Goal: Task Accomplishment & Management: Manage account settings

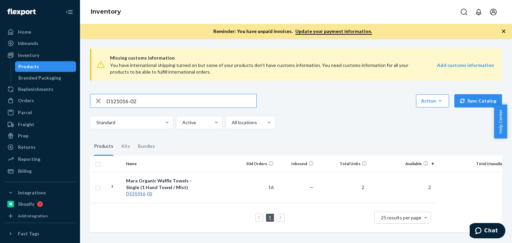
click at [153, 99] on input "D121016-02" at bounding box center [181, 100] width 150 height 13
paste input "B86015-09"
type input "B86015-09"
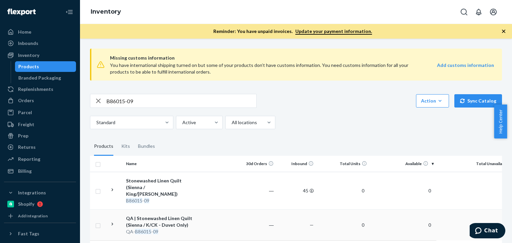
scroll to position [32, 0]
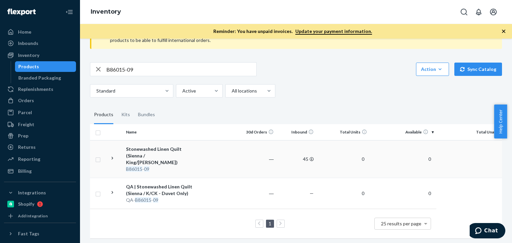
click at [161, 157] on div "Stonewashed Linen Quilt (Sienna / King/Cal King)" at bounding box center [161, 156] width 70 height 20
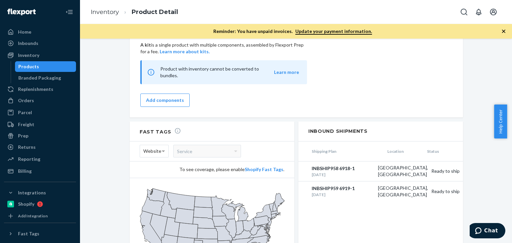
scroll to position [555, 0]
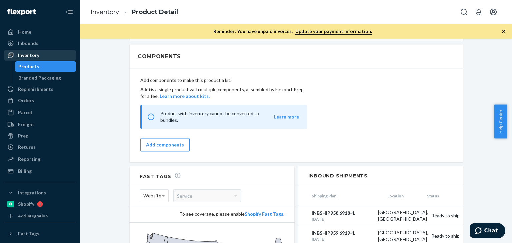
click at [27, 51] on div "Inventory" at bounding box center [40, 55] width 71 height 9
click at [39, 56] on div "Inventory" at bounding box center [40, 55] width 71 height 9
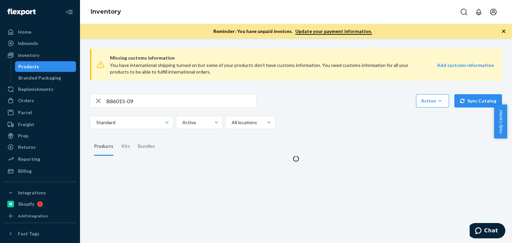
click at [143, 104] on input "B86015-09" at bounding box center [181, 100] width 150 height 13
paste input "2-05"
type input "B86012-05"
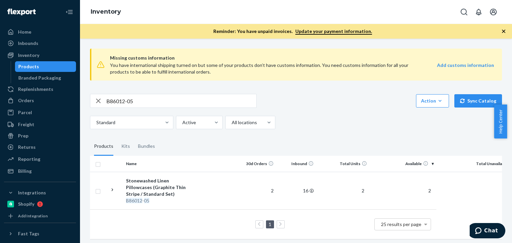
scroll to position [7, 0]
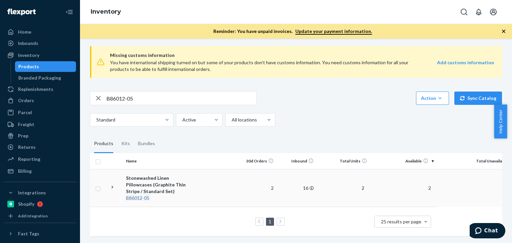
click at [156, 176] on div "Stonewashed Linen Pillowcases (Graphite Thin Stripe / Standard Set)" at bounding box center [161, 185] width 70 height 20
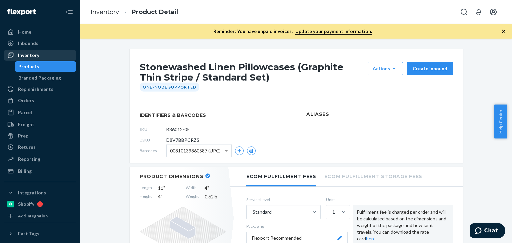
click at [32, 60] on link "Inventory" at bounding box center [40, 55] width 72 height 11
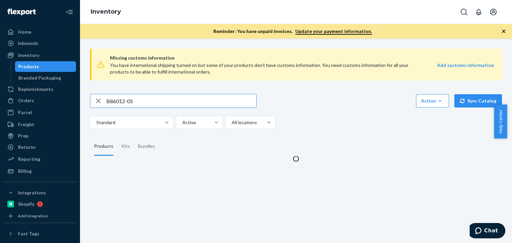
drag, startPoint x: 148, startPoint y: 98, endPoint x: 89, endPoint y: 98, distance: 59.0
click at [89, 98] on div "Missing customs information You have international shipping turned on but some …" at bounding box center [296, 102] width 422 height 119
type input "P56076-01"
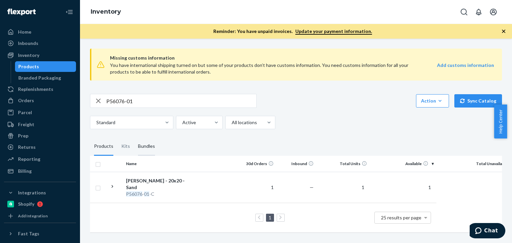
click at [147, 144] on div "Bundles" at bounding box center [146, 146] width 17 height 19
click at [134, 137] on input "Bundles" at bounding box center [134, 137] width 0 height 0
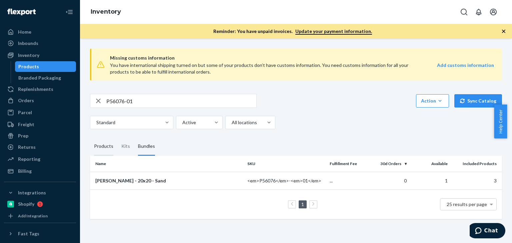
click at [108, 146] on div "Products" at bounding box center [103, 146] width 19 height 19
click at [90, 137] on input "Products" at bounding box center [90, 137] width 0 height 0
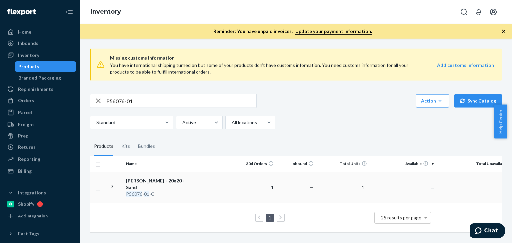
click at [152, 180] on div "Aliso Pillow - 20x20 - Sand" at bounding box center [161, 184] width 70 height 13
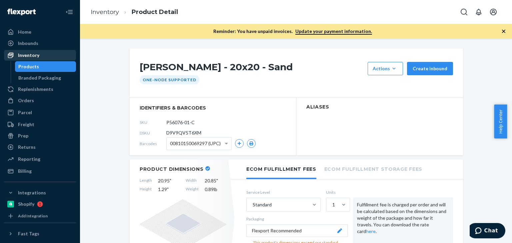
click at [40, 58] on div "Inventory" at bounding box center [40, 55] width 71 height 9
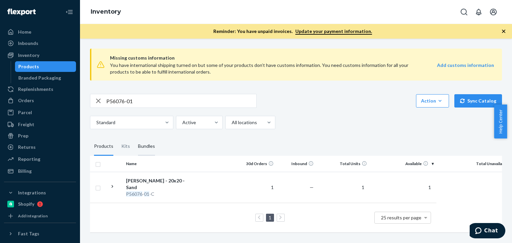
drag, startPoint x: 146, startPoint y: 138, endPoint x: 146, endPoint y: 142, distance: 4.0
click at [146, 138] on div "Bundles" at bounding box center [146, 146] width 17 height 19
click at [134, 137] on input "Bundles" at bounding box center [134, 137] width 0 height 0
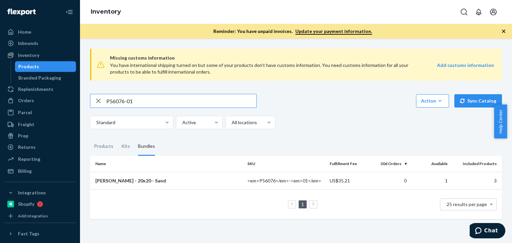
drag, startPoint x: 163, startPoint y: 96, endPoint x: 96, endPoint y: 96, distance: 67.3
click at [96, 96] on div "P56076-01" at bounding box center [173, 100] width 166 height 13
paste input "84070"
type input "P84070-01"
click at [101, 148] on div "Products" at bounding box center [103, 146] width 19 height 19
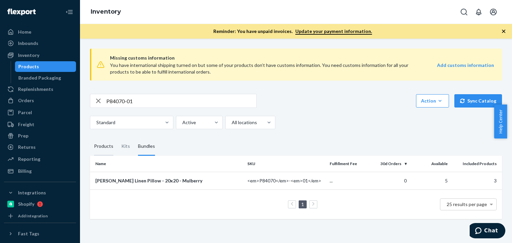
click at [90, 137] on input "Products" at bounding box center [90, 137] width 0 height 0
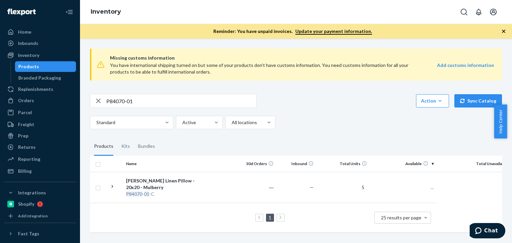
scroll to position [1, 0]
click at [356, 124] on div "Standard Active All locations" at bounding box center [293, 122] width 407 height 13
click at [146, 147] on div "Bundles" at bounding box center [146, 146] width 17 height 19
click at [134, 137] on input "Bundles" at bounding box center [134, 137] width 0 height 0
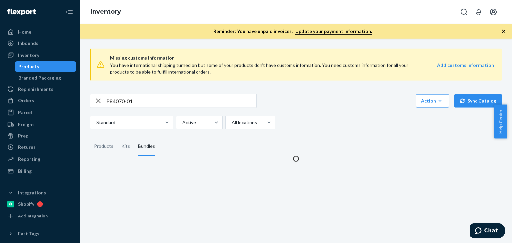
scroll to position [0, 0]
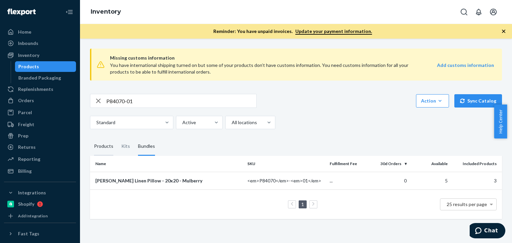
click at [109, 149] on div "Products" at bounding box center [103, 146] width 19 height 19
click at [90, 137] on input "Products" at bounding box center [90, 137] width 0 height 0
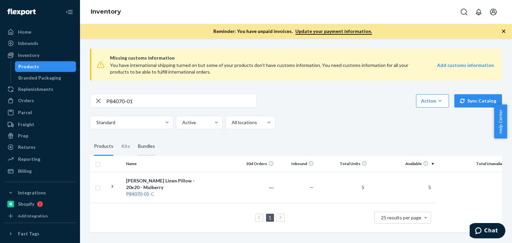
click at [145, 147] on div "Bundles" at bounding box center [146, 146] width 17 height 19
click at [134, 137] on input "Bundles" at bounding box center [134, 137] width 0 height 0
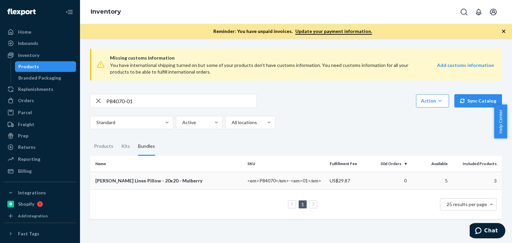
click at [139, 181] on div "Prisha Linen Pillow - 20x20 - Mulberry" at bounding box center [168, 181] width 147 height 7
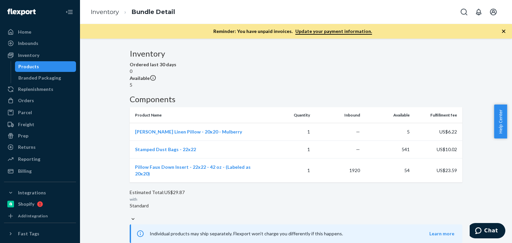
scroll to position [67, 0]
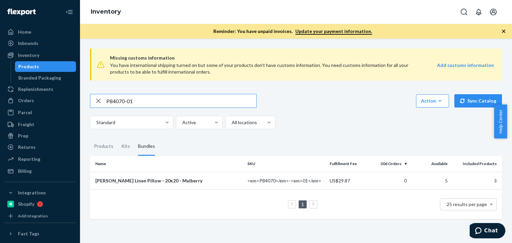
drag, startPoint x: 158, startPoint y: 100, endPoint x: 103, endPoint y: 98, distance: 54.7
click at [85, 98] on div "Missing customs information You have international shipping turned on but some …" at bounding box center [296, 131] width 422 height 176
paste input "44"
type input "P84044-01"
drag, startPoint x: 254, startPoint y: 204, endPoint x: 260, endPoint y: 204, distance: 6.7
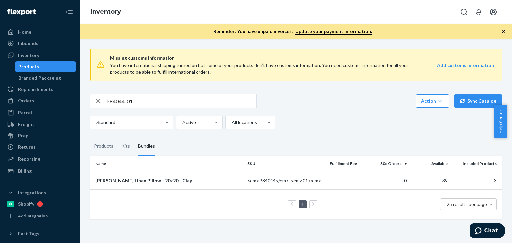
click at [253, 204] on div "1 25 results per page" at bounding box center [295, 204] width 401 height 21
click at [101, 146] on div "Products" at bounding box center [103, 146] width 19 height 19
click at [90, 137] on input "Products" at bounding box center [90, 137] width 0 height 0
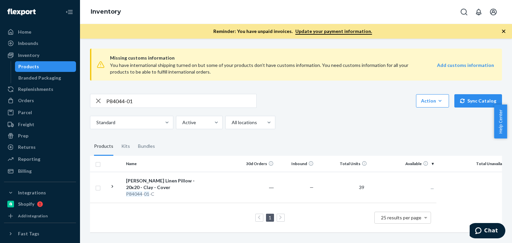
scroll to position [1, 0]
click at [312, 120] on div "Standard Active All locations" at bounding box center [293, 122] width 407 height 13
click at [147, 152] on div "Bundles" at bounding box center [146, 146] width 17 height 19
click at [134, 137] on input "Bundles" at bounding box center [134, 137] width 0 height 0
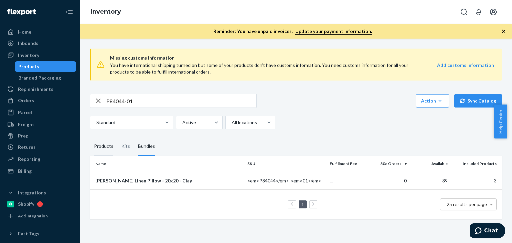
click at [102, 144] on div "Products" at bounding box center [103, 146] width 19 height 19
click at [90, 137] on input "Products" at bounding box center [90, 137] width 0 height 0
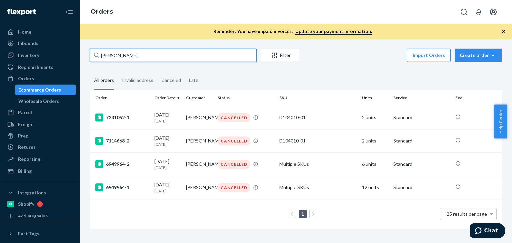
drag, startPoint x: 138, startPoint y: 50, endPoint x: 232, endPoint y: 64, distance: 95.0
click at [74, 44] on div "Home Inbounds Shipping Plans Problems Inventory Products Branded Packaging Repl…" at bounding box center [256, 121] width 512 height 243
paste input "[PERSON_NAME]"
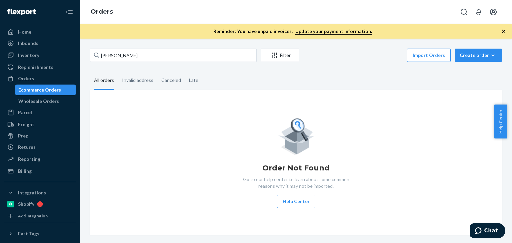
click at [180, 148] on div "Order Not Found Go to our help center to learn about some common reasons why it…" at bounding box center [295, 163] width 401 height 92
click at [155, 55] on input "[PERSON_NAME]" at bounding box center [173, 55] width 167 height 13
paste input "[PERSON_NAME]"
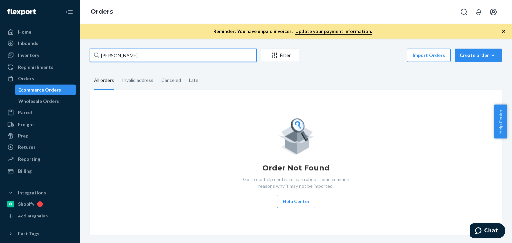
type input "[PERSON_NAME]"
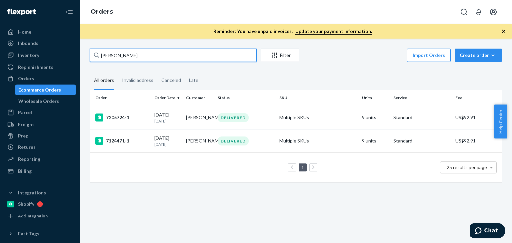
drag, startPoint x: 152, startPoint y: 61, endPoint x: 85, endPoint y: 57, distance: 67.4
click at [85, 57] on div "[PERSON_NAME] Filter Import Orders Create order Ecommerce order Removal order A…" at bounding box center [296, 119] width 422 height 140
click at [264, 119] on div "DELIVERED" at bounding box center [245, 117] width 59 height 9
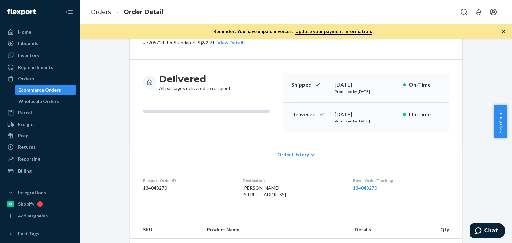
scroll to position [1, 0]
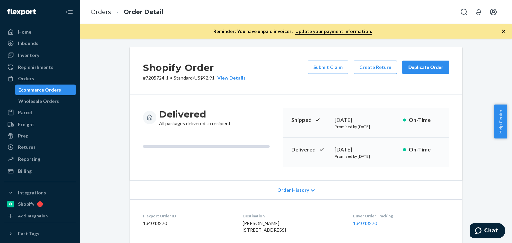
click at [432, 66] on div "Duplicate Order" at bounding box center [425, 67] width 35 height 7
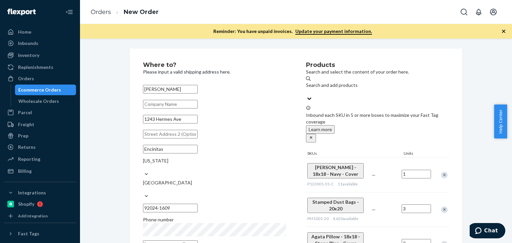
scroll to position [44, 0]
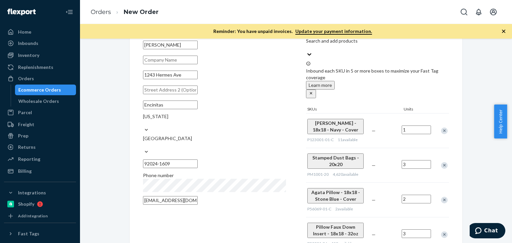
click at [219, 204] on div "Where to? Please input a valid shipping address here. [PERSON_NAME] [STREET_ADD…" at bounding box center [224, 135] width 163 height 235
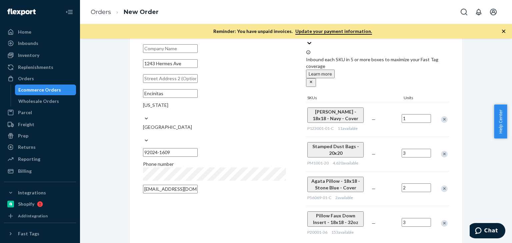
click at [441, 116] on div "Remove Item" at bounding box center [444, 119] width 7 height 7
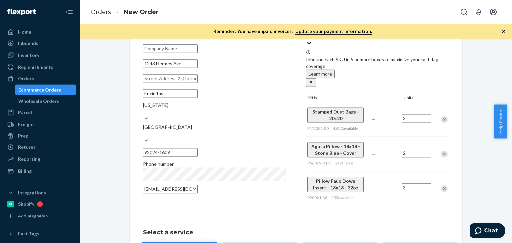
click at [442, 151] on div "Remove Item" at bounding box center [444, 154] width 7 height 7
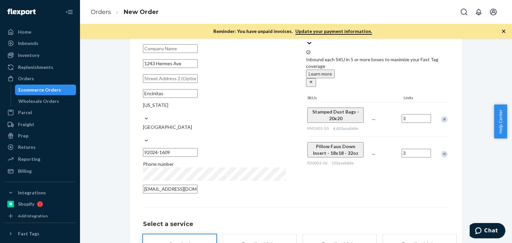
click at [437, 155] on div "Products Search and select the content of your order here. Search and add produ…" at bounding box center [377, 101] width 143 height 191
drag, startPoint x: 301, startPoint y: 118, endPoint x: 351, endPoint y: 144, distance: 56.5
click at [353, 143] on div "Where to? Please input a valid shipping address here. [PERSON_NAME] [STREET_ADD…" at bounding box center [296, 101] width 306 height 191
click at [327, 169] on div "Products Search and select the content of your order here. Search and add produ…" at bounding box center [377, 101] width 143 height 191
drag, startPoint x: 305, startPoint y: 118, endPoint x: 357, endPoint y: 143, distance: 57.4
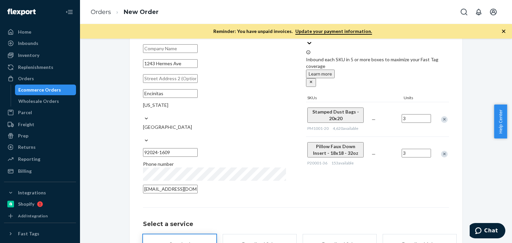
click at [357, 141] on div "Pillow Faux Down Insert - 18x18 - 32oz P20001-36 153 available" at bounding box center [338, 154] width 64 height 34
click at [441, 116] on div "Remove Item" at bounding box center [444, 119] width 7 height 7
click at [360, 169] on div "Products Search and select the content of your order here. Search and add produ…" at bounding box center [377, 101] width 143 height 191
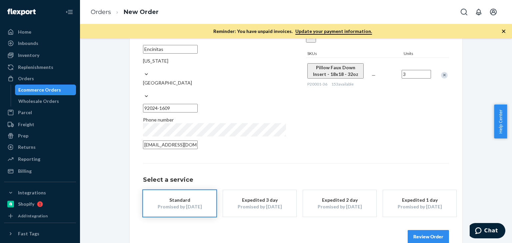
scroll to position [89, 0]
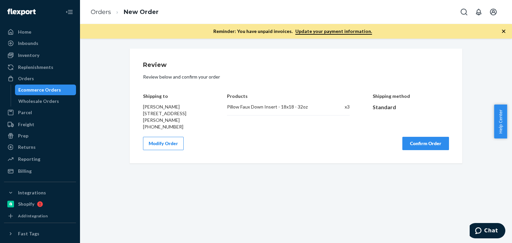
click at [300, 167] on div "Review Review below and confirm your order Shipping to [PERSON_NAME] [GEOGRAPHI…" at bounding box center [296, 141] width 432 height 205
click at [432, 144] on button "Confirm Order" at bounding box center [425, 143] width 47 height 13
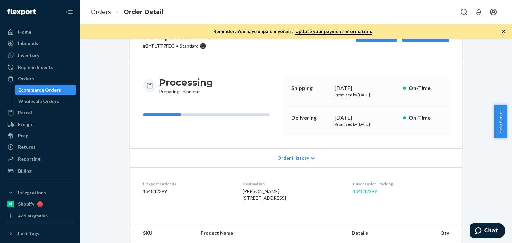
scroll to position [77, 0]
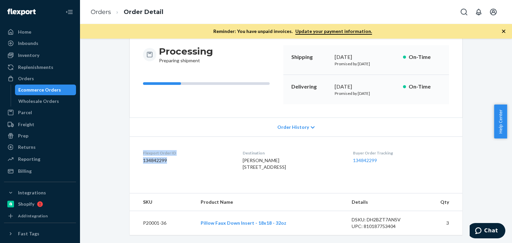
drag, startPoint x: 183, startPoint y: 150, endPoint x: 136, endPoint y: 141, distance: 47.8
click at [136, 141] on dl "Flexport Order ID 134842299 Destination [PERSON_NAME] [STREET_ADDRESS] US Buyer…" at bounding box center [296, 162] width 332 height 50
copy div "Flexport Order ID 134842299"
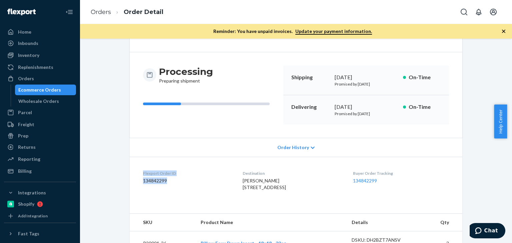
scroll to position [22, 0]
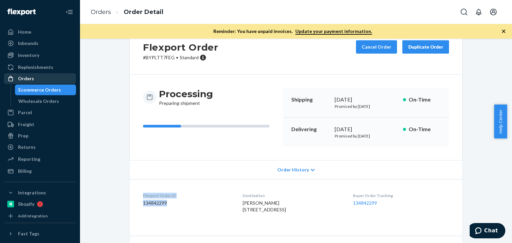
click at [35, 77] on div "Orders" at bounding box center [40, 78] width 71 height 9
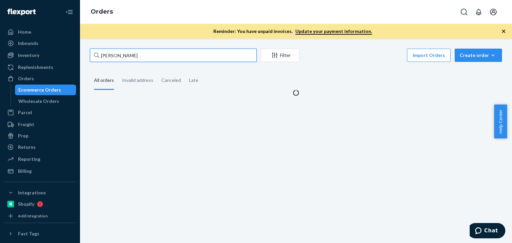
drag, startPoint x: 151, startPoint y: 54, endPoint x: 79, endPoint y: 51, distance: 72.0
click at [79, 51] on div "Home Inbounds Shipping Plans Problems Inventory Products Branded Packaging Repl…" at bounding box center [256, 121] width 512 height 243
paste input "[PERSON_NAME]"
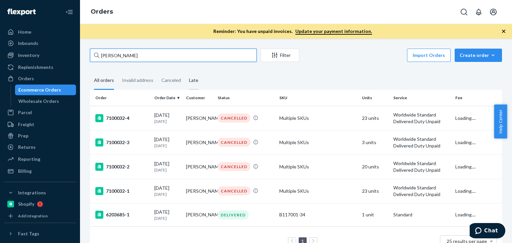
type input "[PERSON_NAME]"
click at [175, 120] on p "[DATE]" at bounding box center [167, 122] width 26 height 6
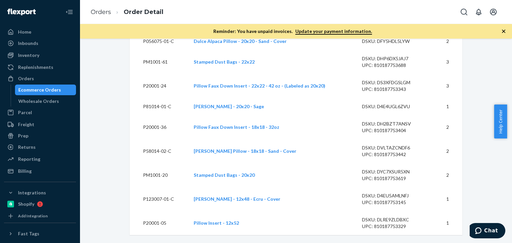
scroll to position [330, 0]
click at [34, 81] on div "Orders" at bounding box center [40, 78] width 71 height 9
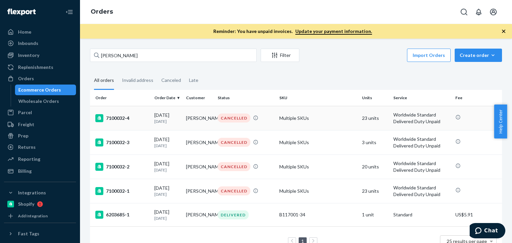
click at [184, 117] on td "[PERSON_NAME]" at bounding box center [199, 118] width 32 height 24
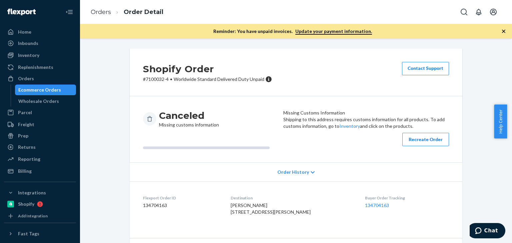
click at [322, 116] on header "Missing Customs Information" at bounding box center [366, 113] width 166 height 7
drag, startPoint x: 322, startPoint y: 118, endPoint x: 402, endPoint y: 119, distance: 79.6
click at [322, 116] on header "Missing Customs Information" at bounding box center [366, 113] width 166 height 7
click at [406, 116] on header "Missing Customs Information" at bounding box center [366, 113] width 166 height 7
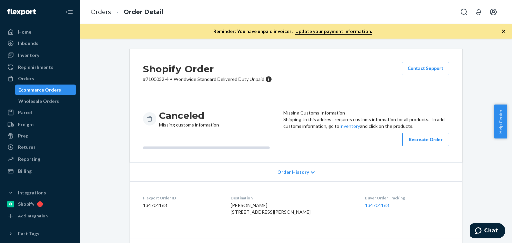
click at [362, 116] on header "Missing Customs Information" at bounding box center [366, 113] width 166 height 7
copy header "Missing Customs Information"
click at [56, 75] on div "Orders" at bounding box center [40, 78] width 71 height 9
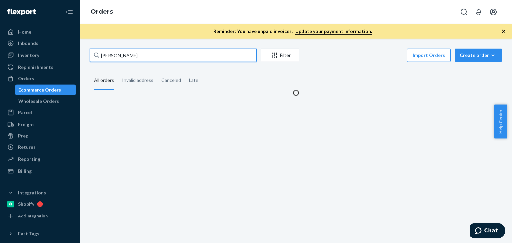
click at [153, 60] on input "[PERSON_NAME]" at bounding box center [173, 55] width 167 height 13
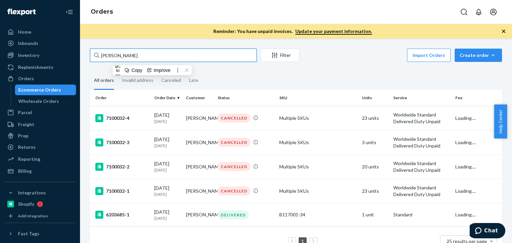
click at [153, 60] on input "[PERSON_NAME]" at bounding box center [173, 55] width 167 height 13
paste input "[PERSON_NAME]"
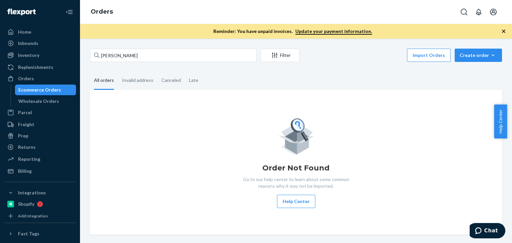
drag, startPoint x: 143, startPoint y: 119, endPoint x: 41, endPoint y: 95, distance: 104.2
click at [143, 119] on div "Order Not Found Go to our help center to learn about some common reasons why it…" at bounding box center [295, 163] width 401 height 92
click at [32, 81] on div "Orders" at bounding box center [26, 78] width 16 height 7
click at [146, 54] on input "[PERSON_NAME]" at bounding box center [173, 55] width 167 height 13
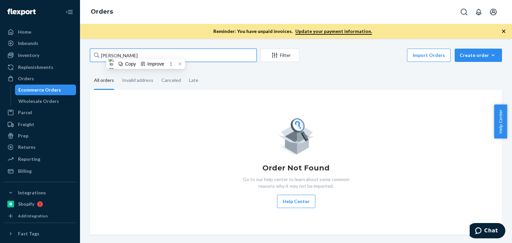
click at [146, 54] on input "[PERSON_NAME]" at bounding box center [173, 55] width 167 height 13
paste input "[PERSON_NAME]"
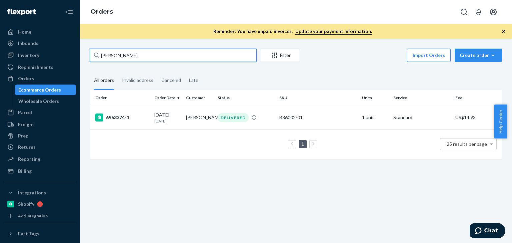
drag, startPoint x: 136, startPoint y: 56, endPoint x: 93, endPoint y: 52, distance: 43.2
click at [93, 52] on input "[PERSON_NAME]" at bounding box center [173, 55] width 167 height 13
paste input "D'Arcy [PERSON_NAME]"
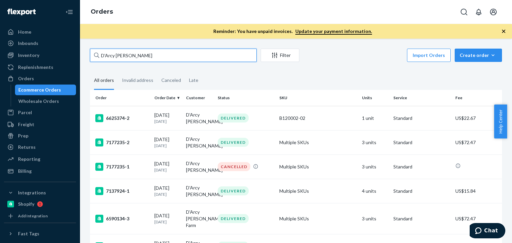
click at [137, 54] on input "D'Arcy [PERSON_NAME]" at bounding box center [173, 55] width 167 height 13
paste input "P141012-01"
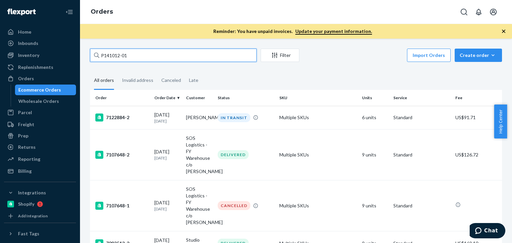
drag, startPoint x: 147, startPoint y: 54, endPoint x: 81, endPoint y: 46, distance: 66.4
click at [81, 46] on div "P141012-01 Filter Import Orders Create order Ecommerce order Removal order All …" at bounding box center [296, 141] width 432 height 205
paste input "D'Arcy [PERSON_NAME]"
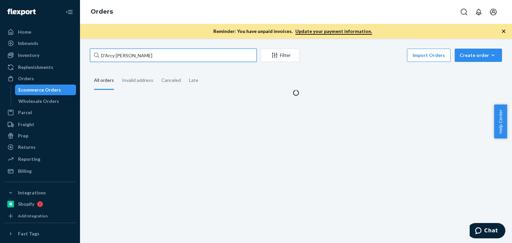
type input "D'Arcy [PERSON_NAME]"
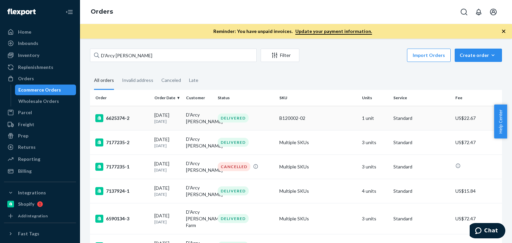
click at [168, 120] on p "[DATE]" at bounding box center [167, 122] width 26 height 6
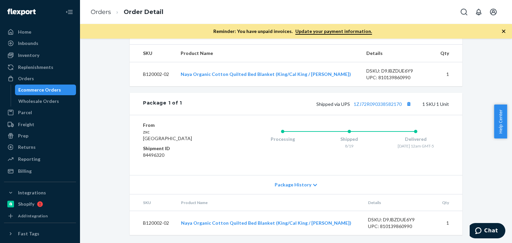
scroll to position [226, 0]
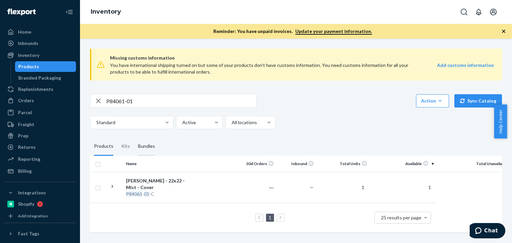
click at [139, 146] on div "Bundles" at bounding box center [146, 146] width 17 height 19
click at [134, 137] on input "Bundles" at bounding box center [134, 137] width 0 height 0
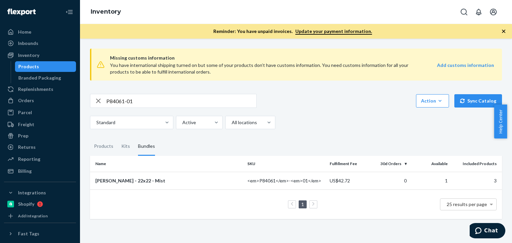
click at [178, 103] on input "P84061-01" at bounding box center [181, 100] width 150 height 13
paste input "KZ7ZEB"
type input "KZ7ZEB"
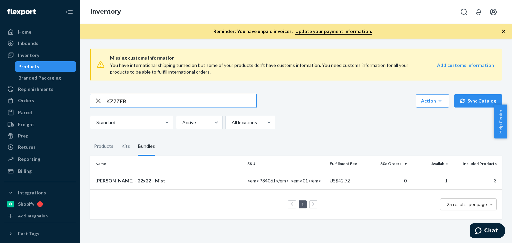
click at [178, 103] on input "KZ7ZEB" at bounding box center [181, 100] width 150 height 13
click at [338, 108] on div "Action Create product Create kit or bundle Bulk create products Bulk update pro…" at bounding box center [296, 101] width 412 height 14
click at [137, 103] on input "text" at bounding box center [181, 100] width 150 height 13
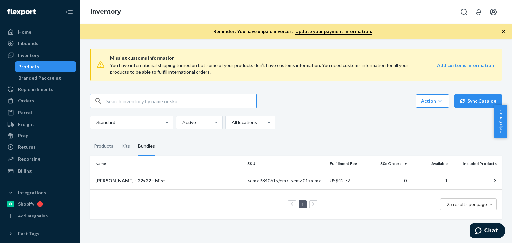
paste input "B86002-02"
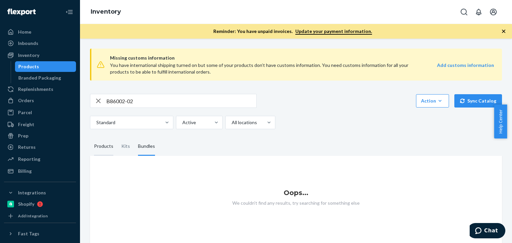
click at [95, 147] on div "Products" at bounding box center [103, 146] width 19 height 19
click at [90, 137] on input "Products" at bounding box center [90, 137] width 0 height 0
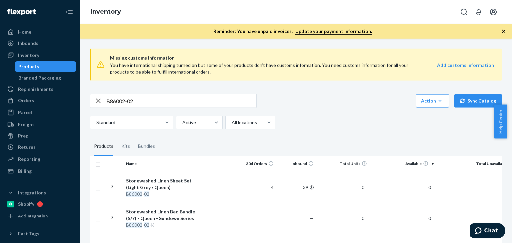
click at [349, 113] on div "B86002-02 Action Create product Create kit or bundle Bulk create products Bulk …" at bounding box center [296, 111] width 412 height 35
drag, startPoint x: 155, startPoint y: 98, endPoint x: 98, endPoint y: 99, distance: 57.0
click at [98, 99] on div "B86002-02" at bounding box center [173, 100] width 166 height 13
paste input "P141012-01"
type input "P141012-01"
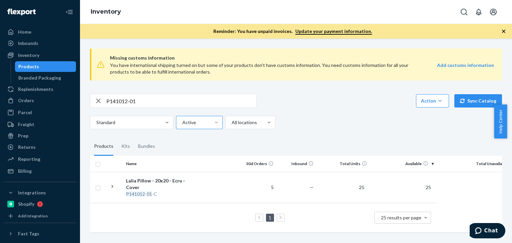
click at [351, 99] on div "P141012-01 Action Create product Create kit or bundle Bulk create products Bulk…" at bounding box center [296, 101] width 412 height 14
click at [150, 143] on div "Bundles" at bounding box center [146, 146] width 17 height 19
click at [134, 137] on input "Bundles" at bounding box center [134, 137] width 0 height 0
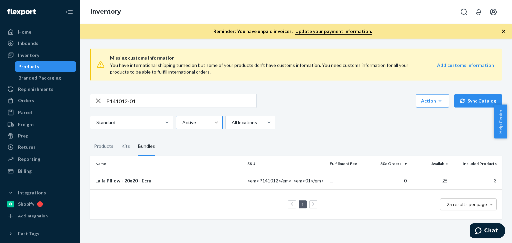
click at [302, 113] on div "P141012-01 Action Create product Create kit or bundle Bulk create products Bulk…" at bounding box center [296, 111] width 412 height 35
click at [134, 182] on div "Lalia Pillow - 20x20 - Ecru" at bounding box center [168, 181] width 147 height 7
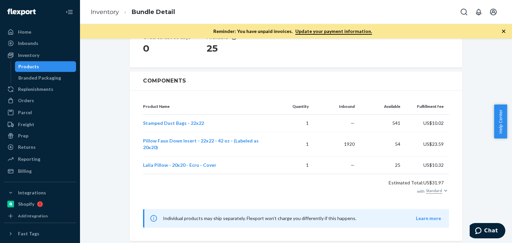
scroll to position [94, 0]
